Goal: Task Accomplishment & Management: Manage account settings

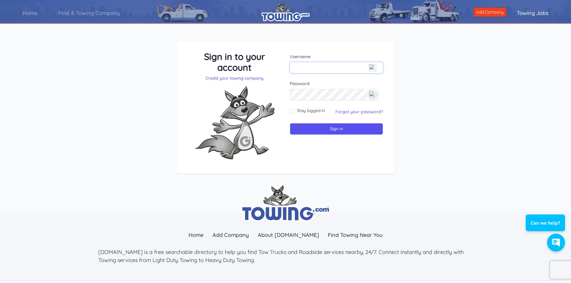
click at [316, 70] on input "text" at bounding box center [336, 67] width 93 height 11
type input "D"
type input "[EMAIL_ADDRESS][DOMAIN_NAME]"
click at [417, 122] on div "Sign in to your account Or add your towing company Username [EMAIL_ADDRESS][DOM…" at bounding box center [285, 112] width 571 height 171
click at [329, 128] on input "Sign in" at bounding box center [336, 129] width 93 height 12
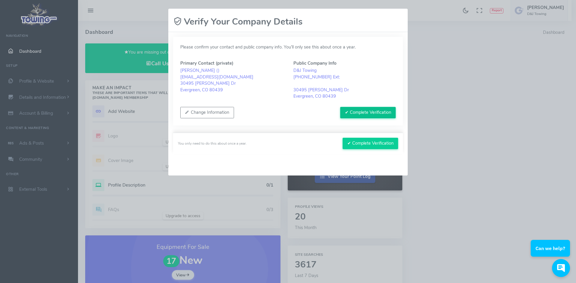
click at [362, 109] on button "✔ Complete Verification" at bounding box center [367, 112] width 55 height 11
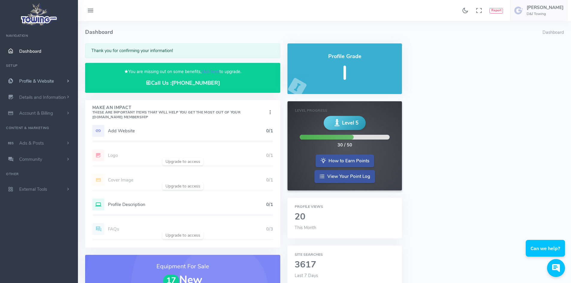
click at [43, 79] on span "Profile & Website" at bounding box center [36, 81] width 35 height 6
click at [36, 50] on span "Dashboard" at bounding box center [30, 51] width 22 height 6
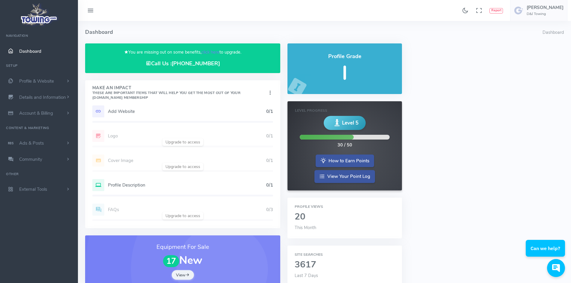
click at [92, 12] on icon at bounding box center [90, 11] width 7 height 10
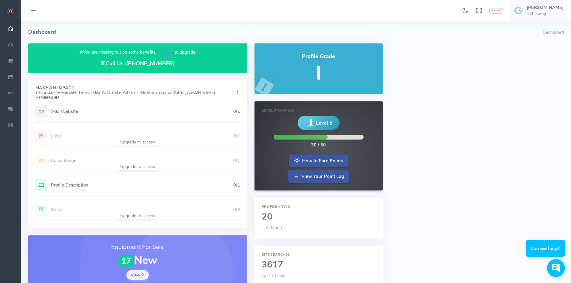
click at [34, 13] on icon at bounding box center [33, 11] width 7 height 10
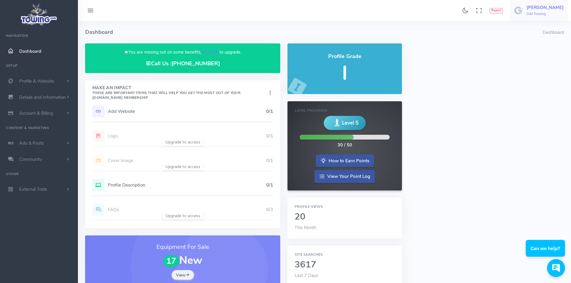
click at [539, 9] on h5 "Brady Lovingier" at bounding box center [545, 7] width 37 height 5
click at [533, 35] on span "Account Settings" at bounding box center [539, 36] width 33 height 6
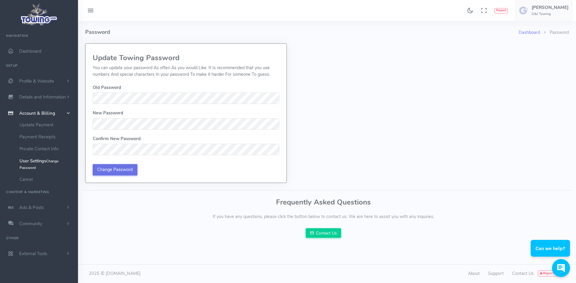
click at [127, 170] on input "Change Password" at bounding box center [115, 169] width 45 height 11
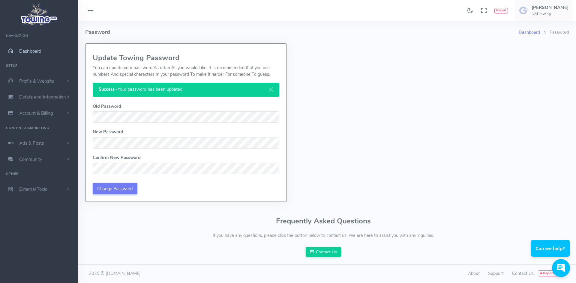
click at [22, 48] on span "Dashboard" at bounding box center [30, 51] width 22 height 6
